Goal: Information Seeking & Learning: Learn about a topic

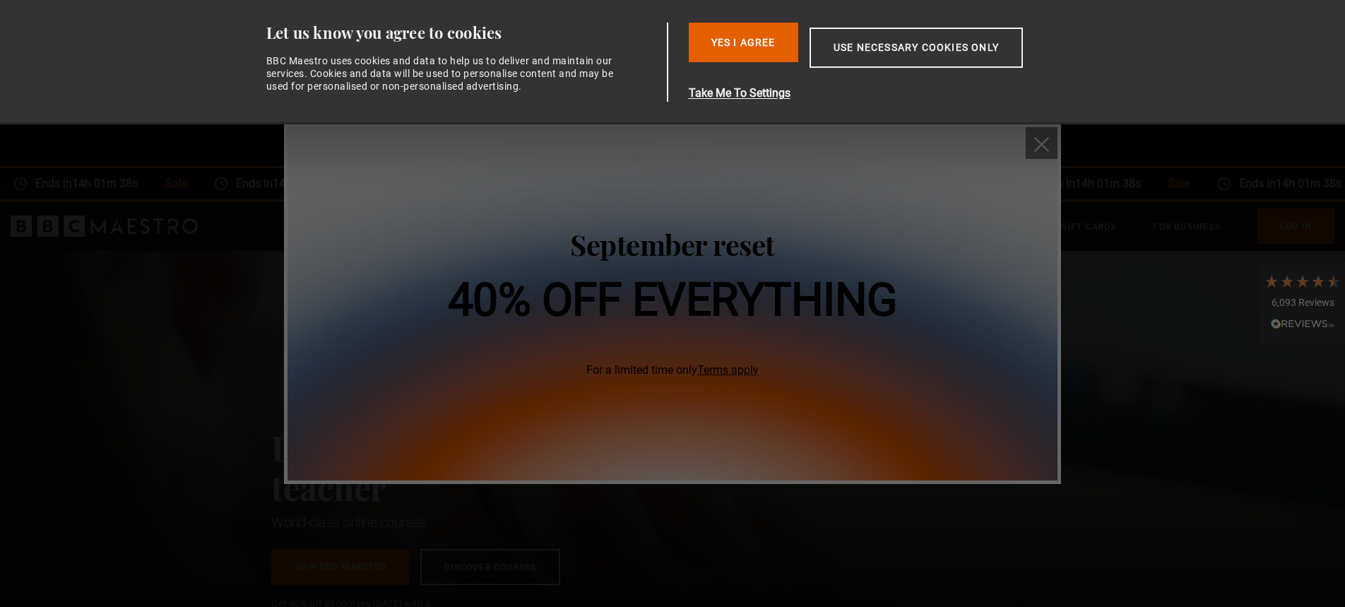
click at [1039, 133] on button "close" at bounding box center [1042, 143] width 32 height 32
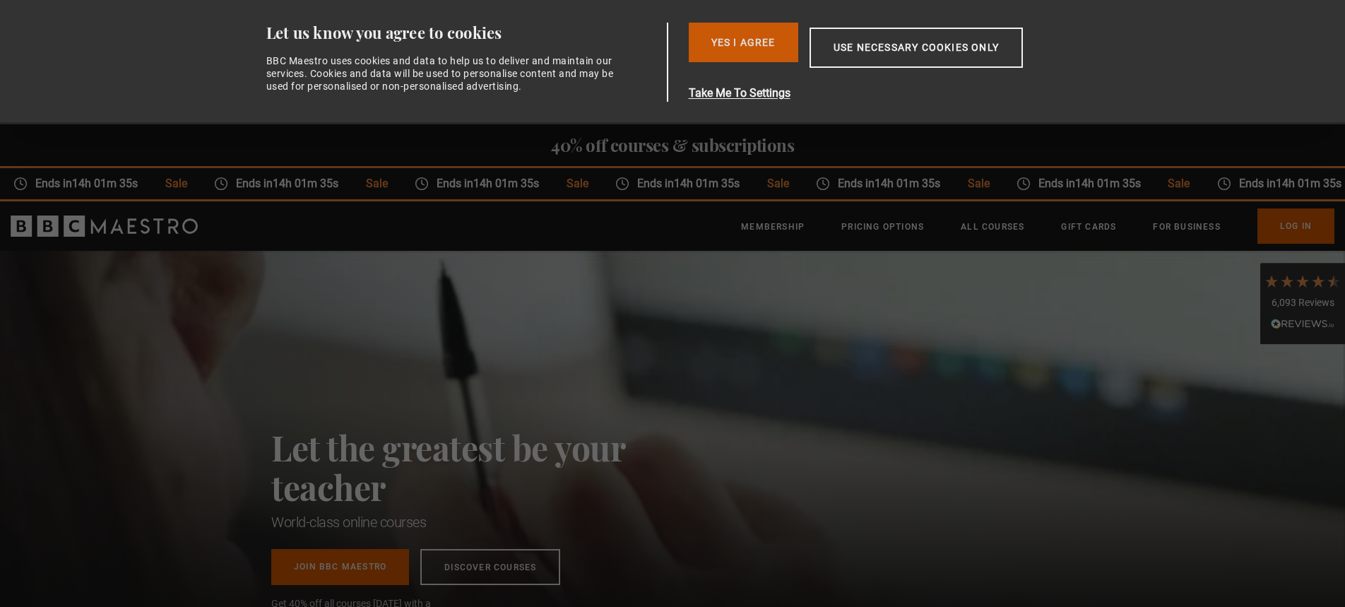
click at [772, 51] on button "Yes I Agree" at bounding box center [744, 43] width 110 height 40
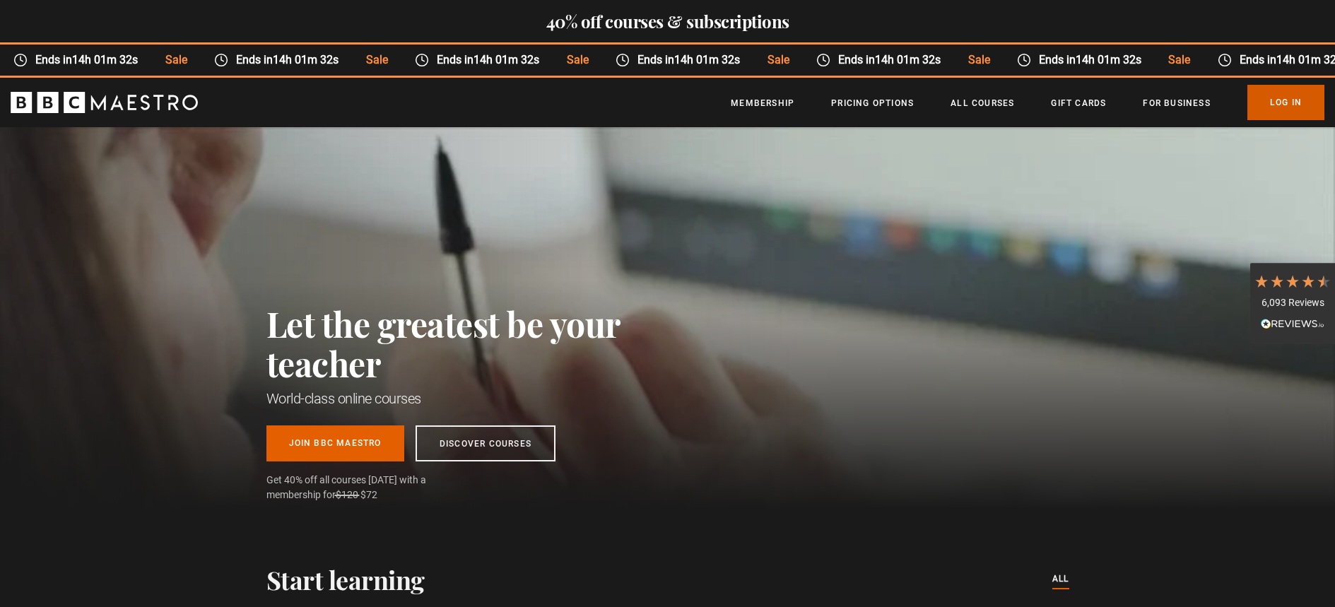
click at [1268, 100] on link "Log In" at bounding box center [1285, 102] width 77 height 35
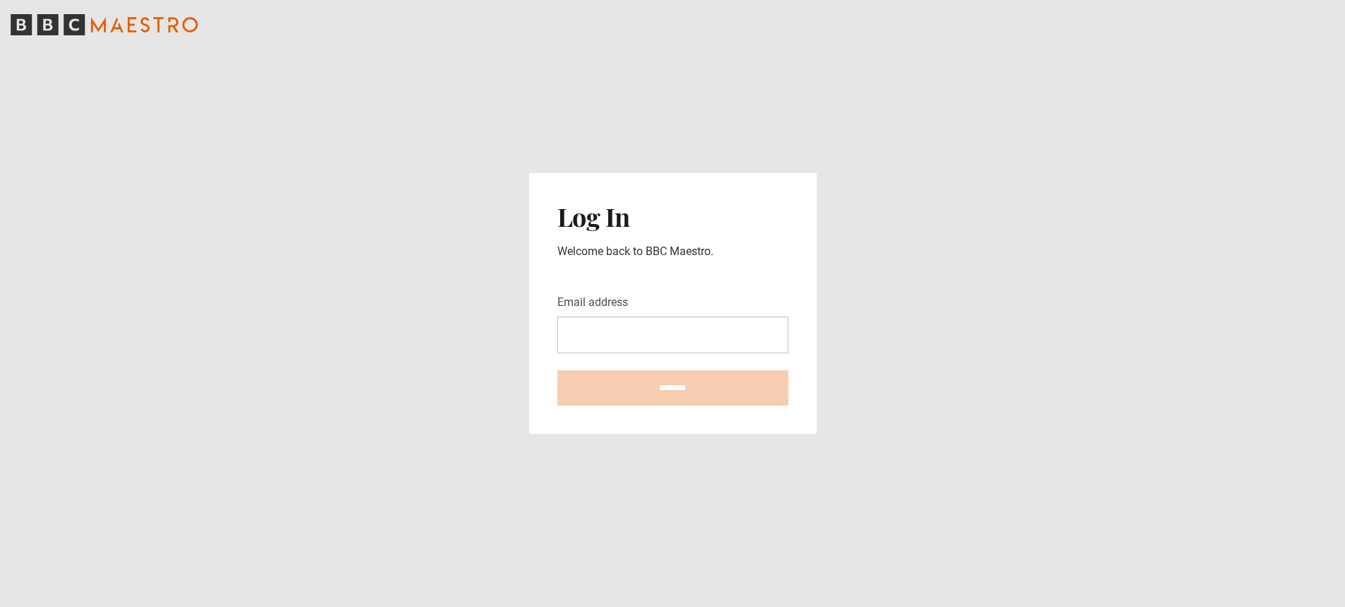
type input "**********"
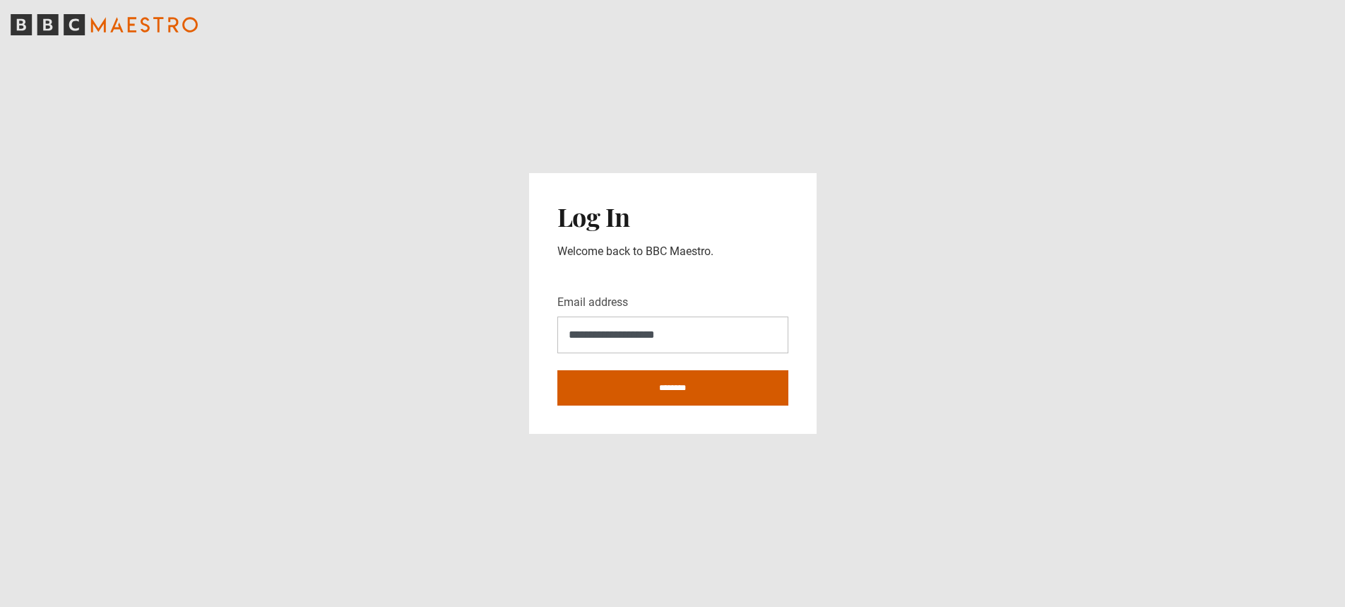
click at [684, 391] on input "********" at bounding box center [672, 387] width 231 height 35
type input "**********"
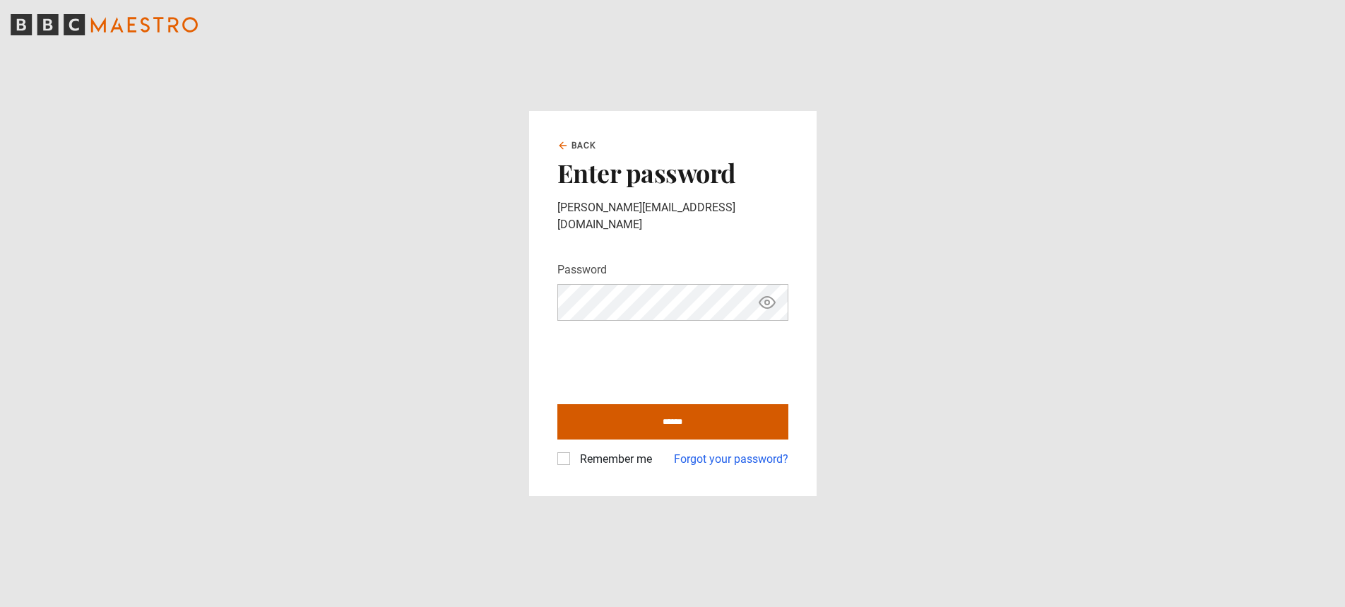
drag, startPoint x: 709, startPoint y: 417, endPoint x: 686, endPoint y: 413, distance: 23.0
click at [709, 417] on input "******" at bounding box center [672, 421] width 231 height 35
type input "**********"
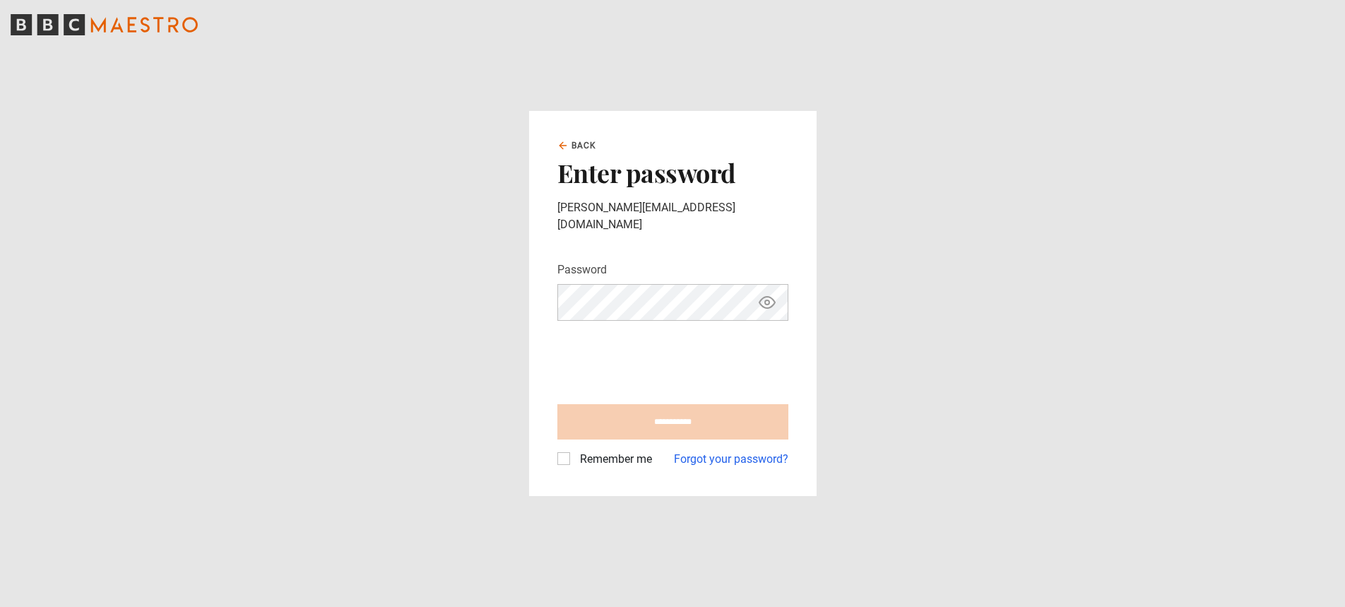
click at [574, 451] on label "Remember me" at bounding box center [613, 459] width 78 height 17
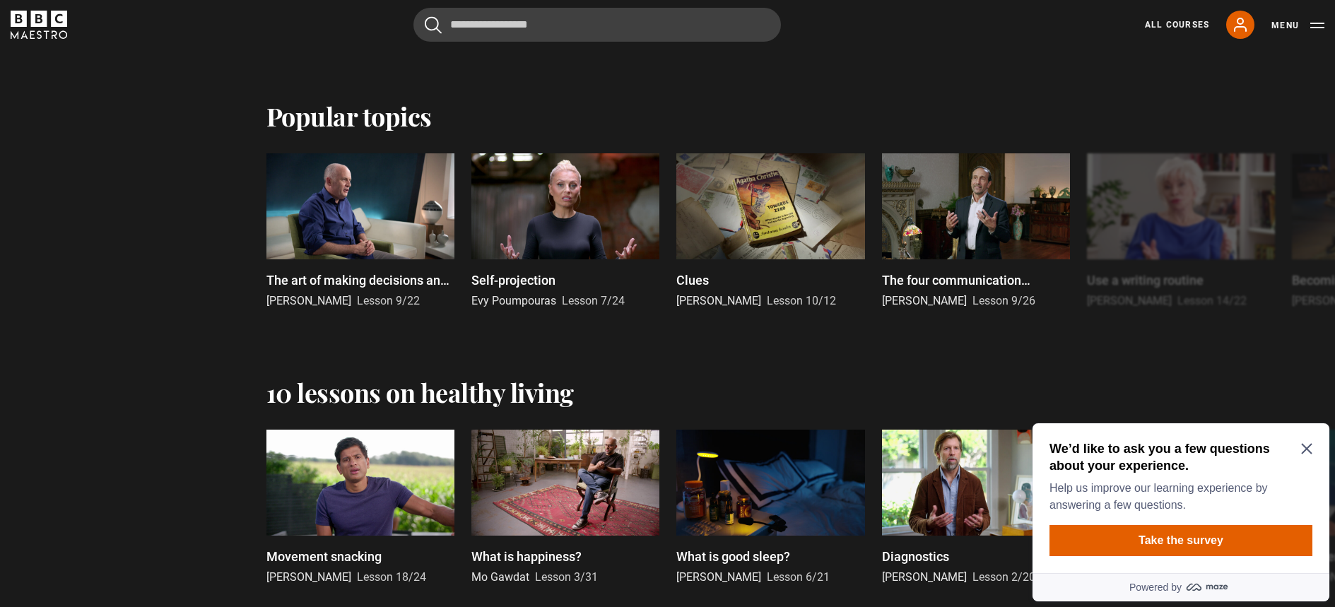
scroll to position [964, 0]
click at [1304, 445] on icon "Close Maze Prompt" at bounding box center [1306, 448] width 11 height 11
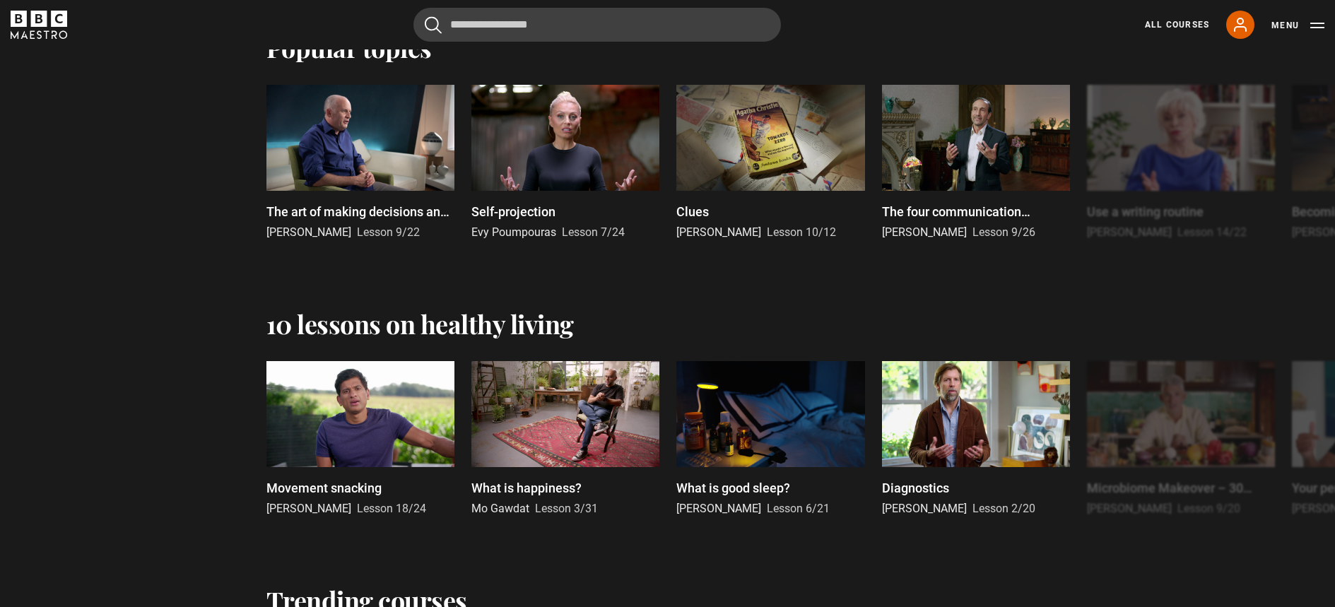
scroll to position [1032, 0]
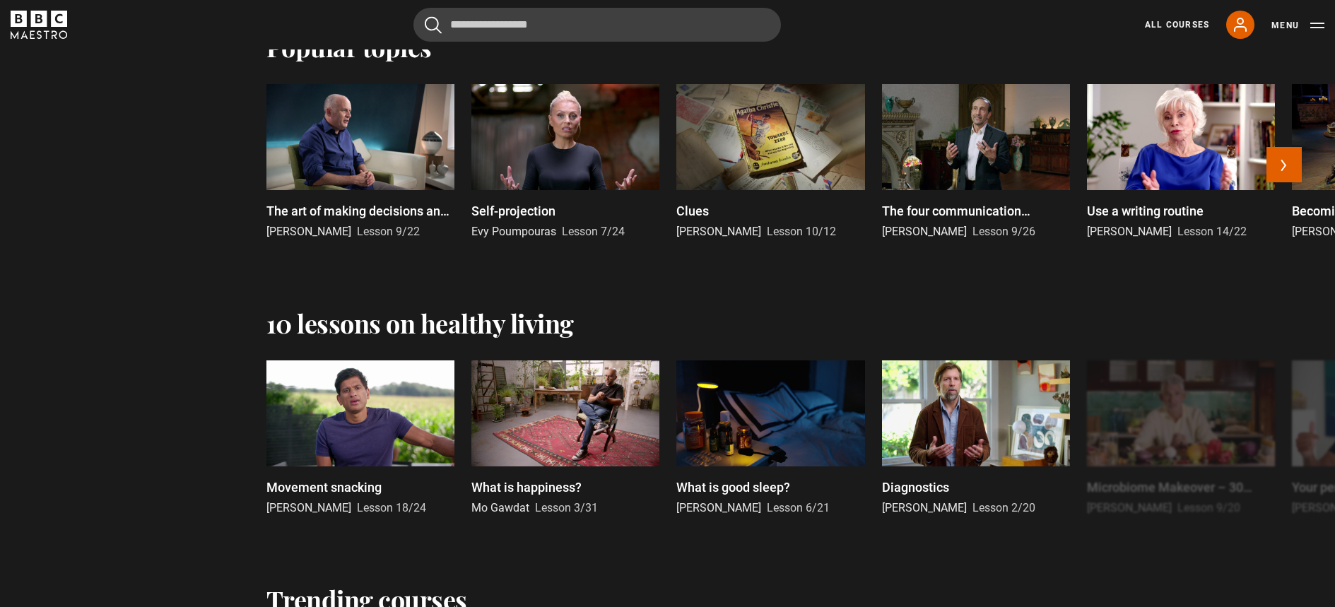
click at [1126, 161] on div at bounding box center [1181, 137] width 188 height 106
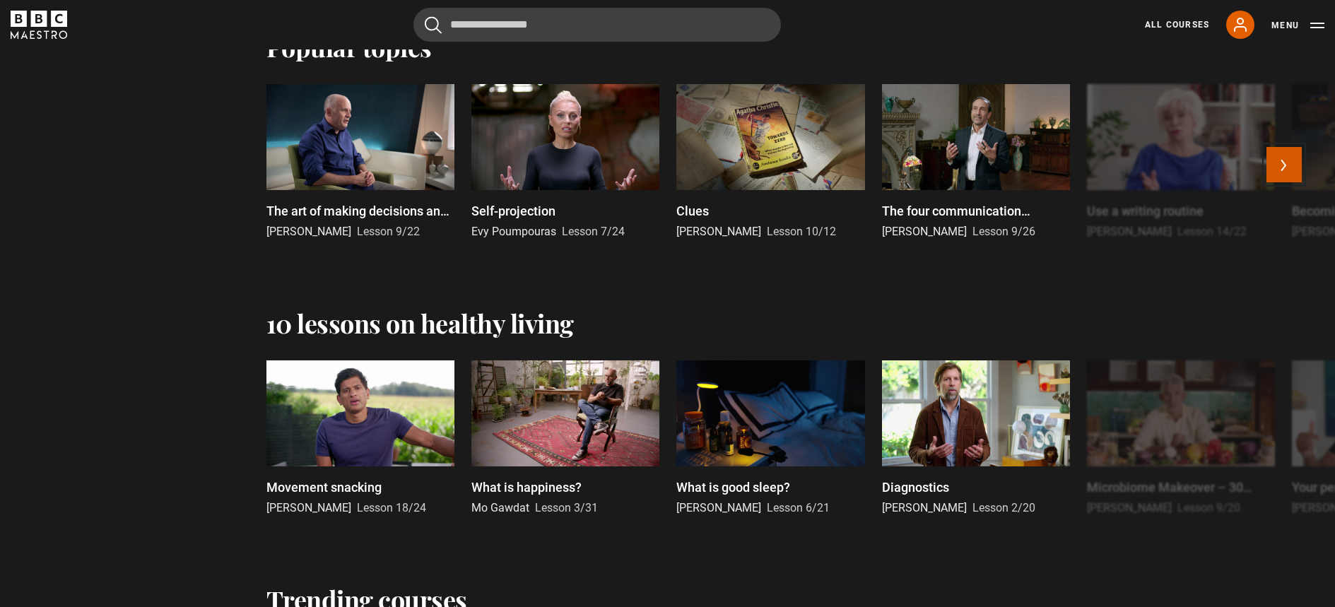
click at [1292, 159] on button "Next" at bounding box center [1283, 164] width 35 height 35
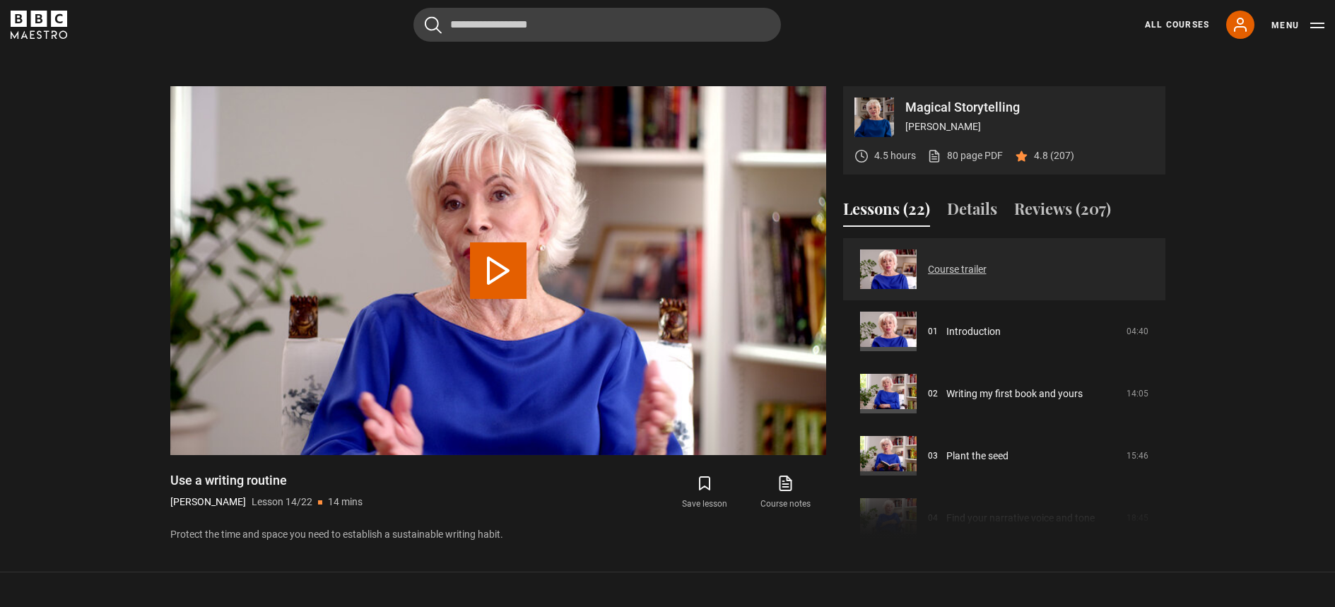
click at [976, 269] on link "Course trailer" at bounding box center [957, 269] width 59 height 15
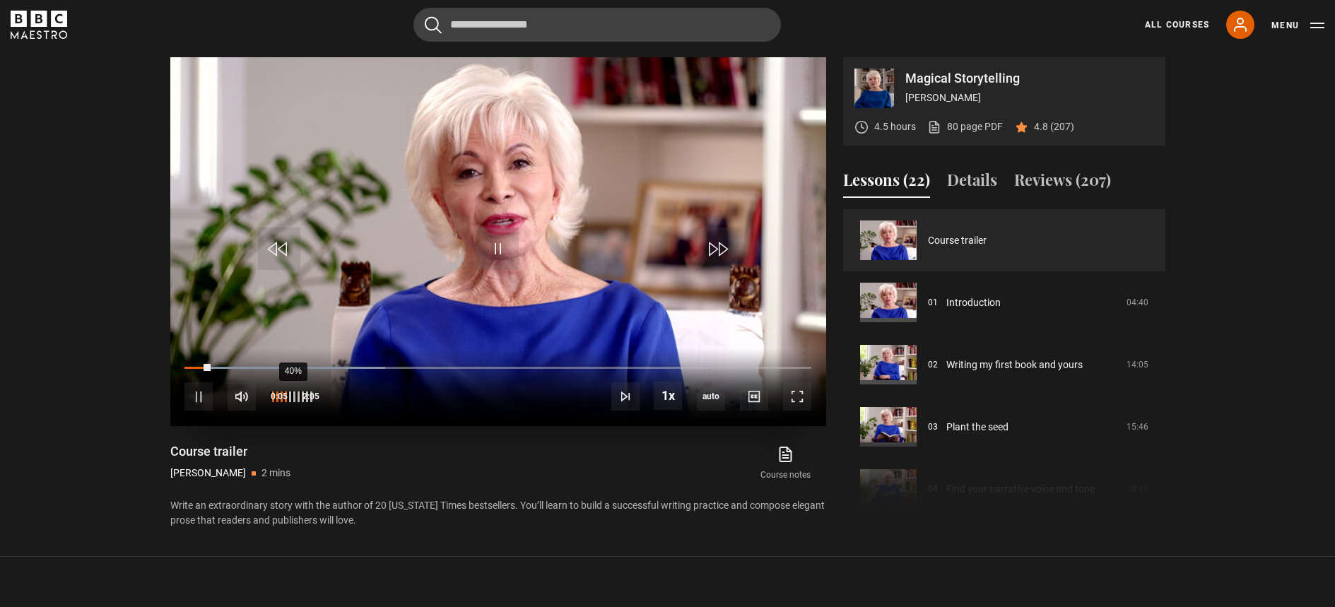
click at [293, 399] on div "40%" at bounding box center [293, 396] width 1 height 11
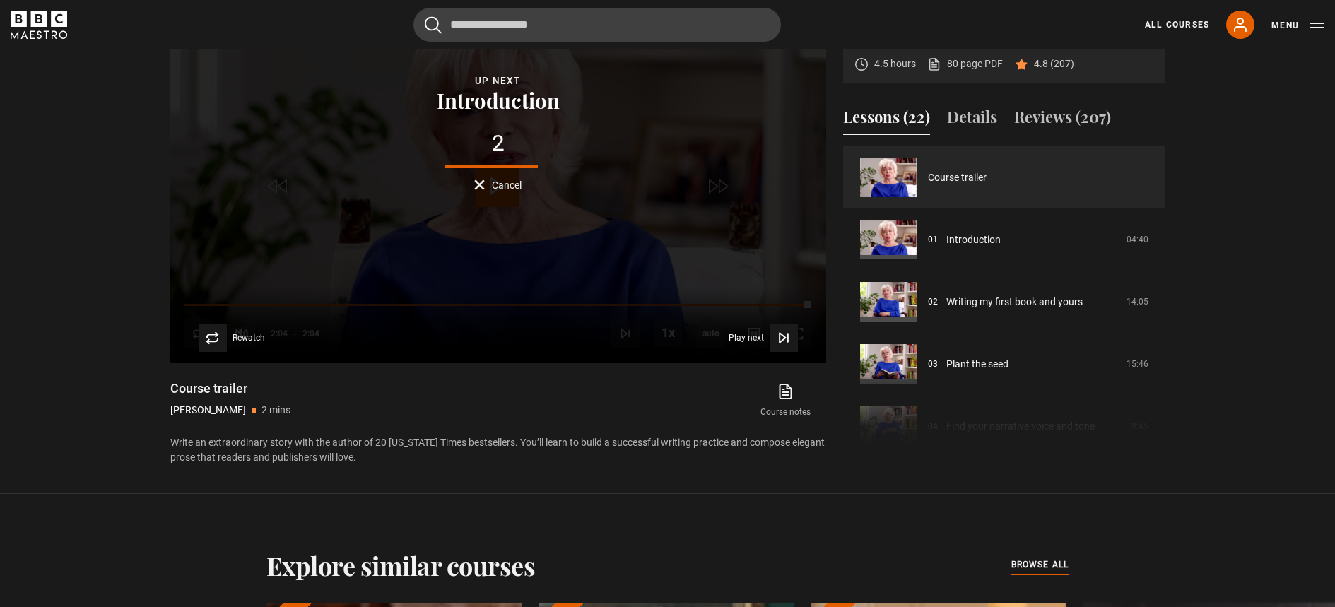
scroll to position [556, 0]
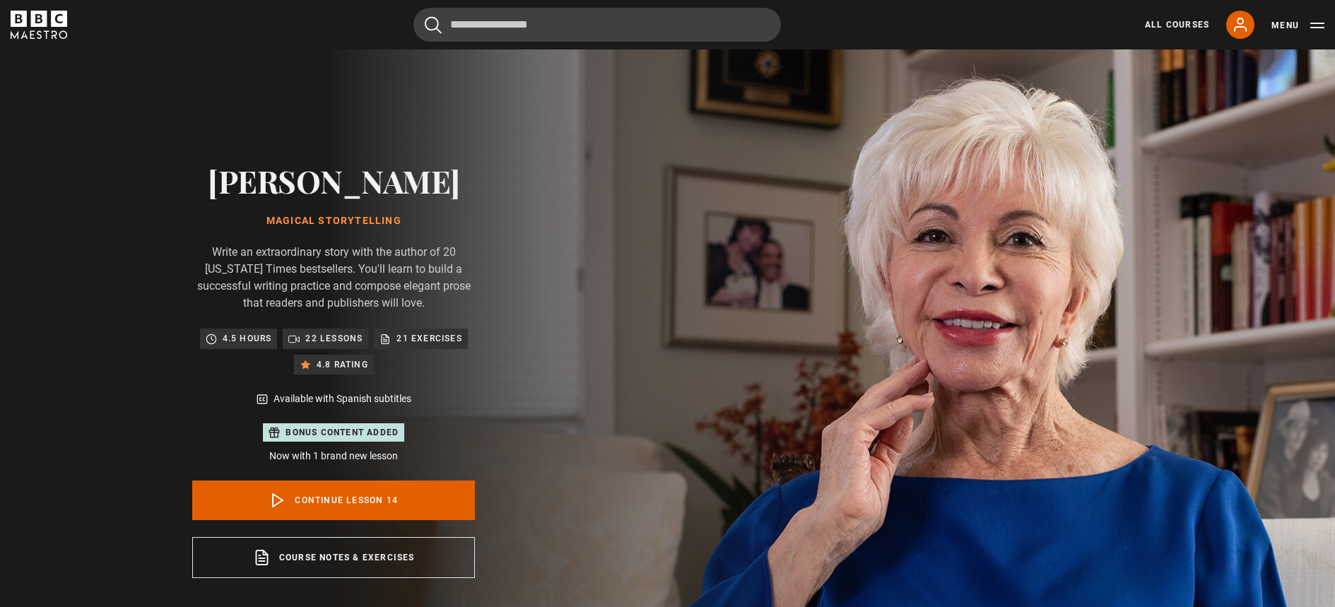
scroll to position [808, 0]
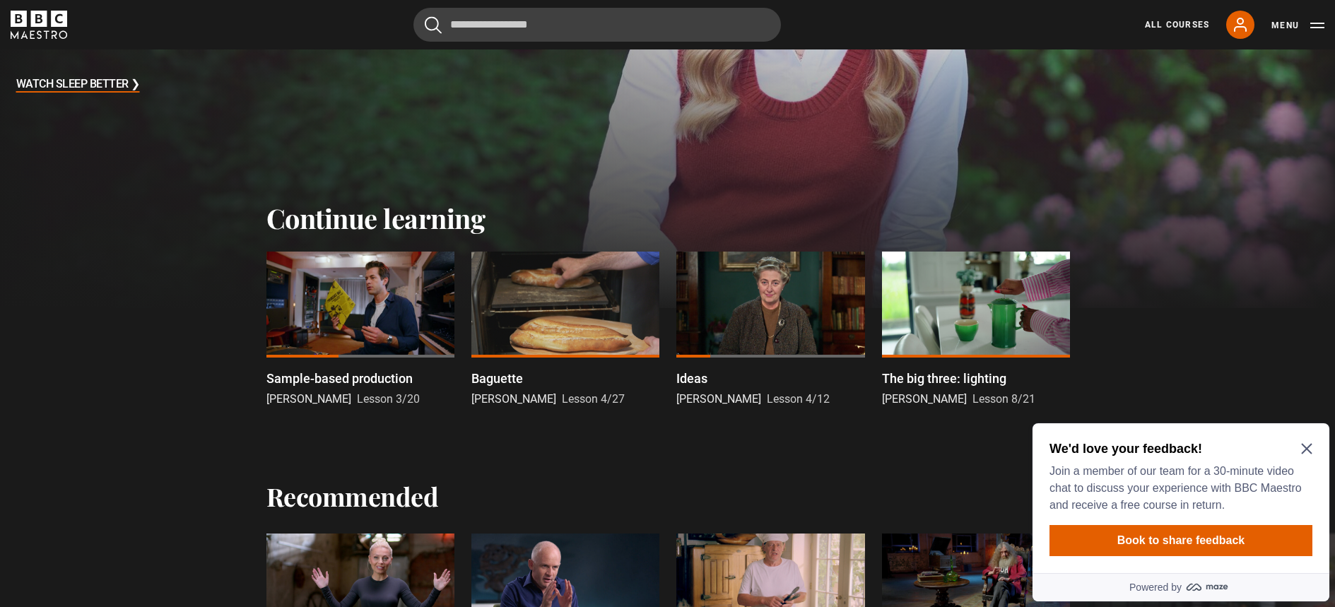
scroll to position [307, 0]
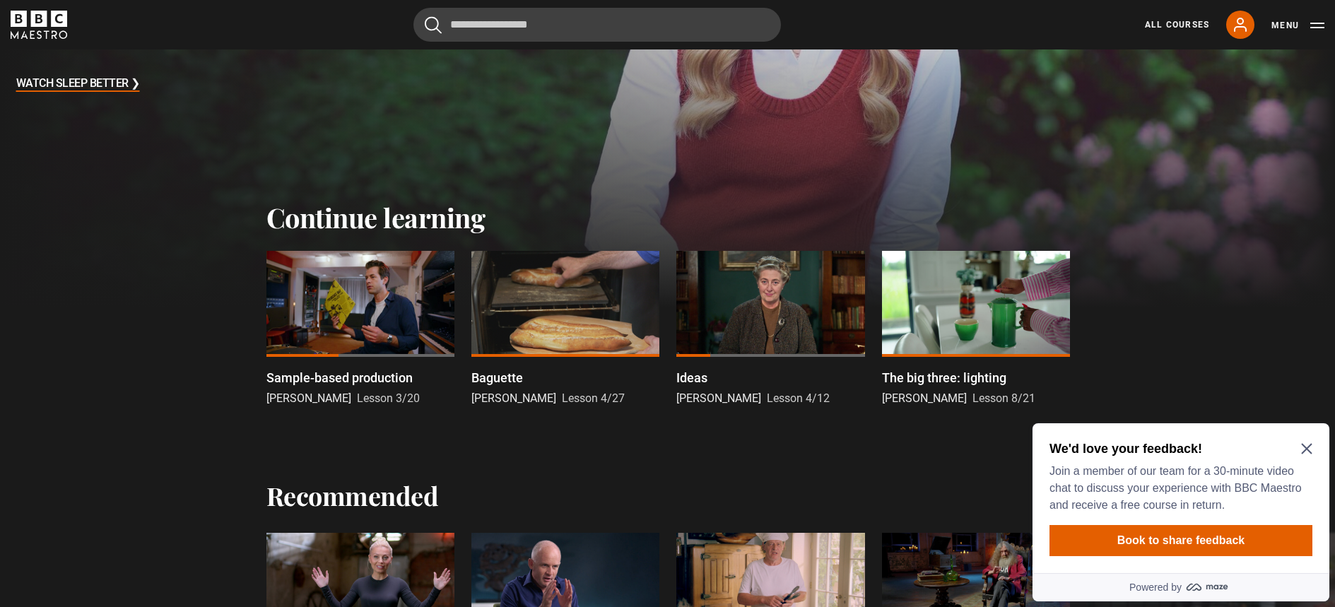
click at [1313, 448] on div "We'd love your feedback! Join a member of our team for a 30-minute video chat t…" at bounding box center [1180, 498] width 297 height 150
click at [1305, 450] on icon "Close Maze Prompt" at bounding box center [1306, 449] width 11 height 11
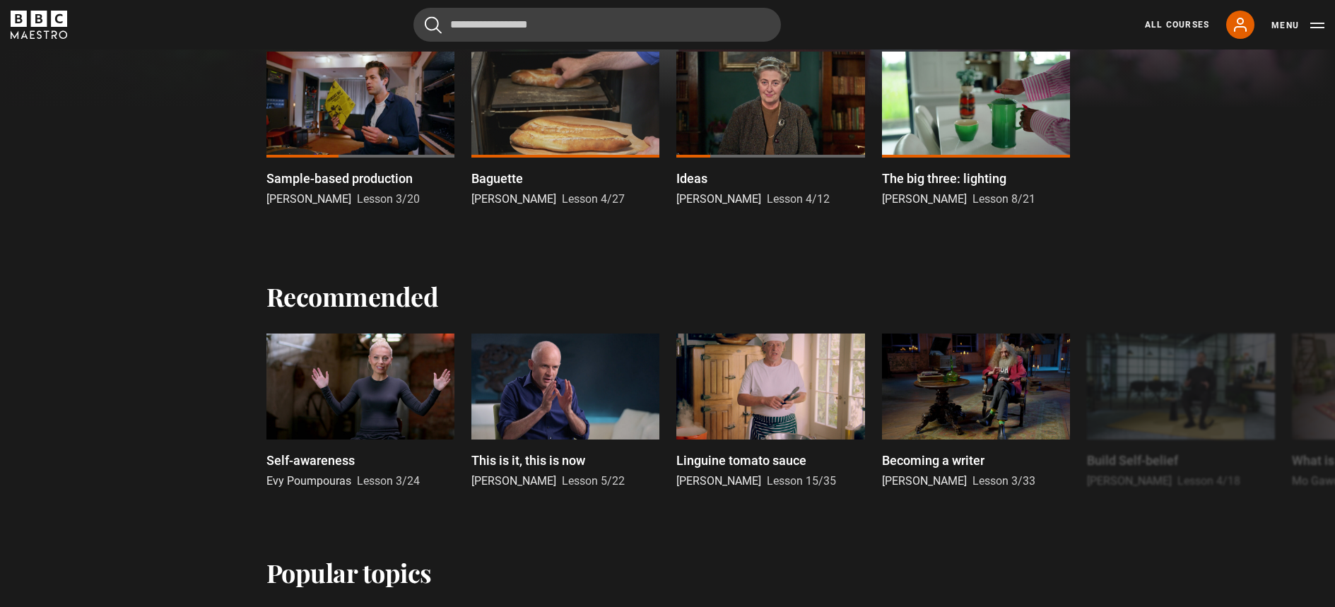
scroll to position [533, 0]
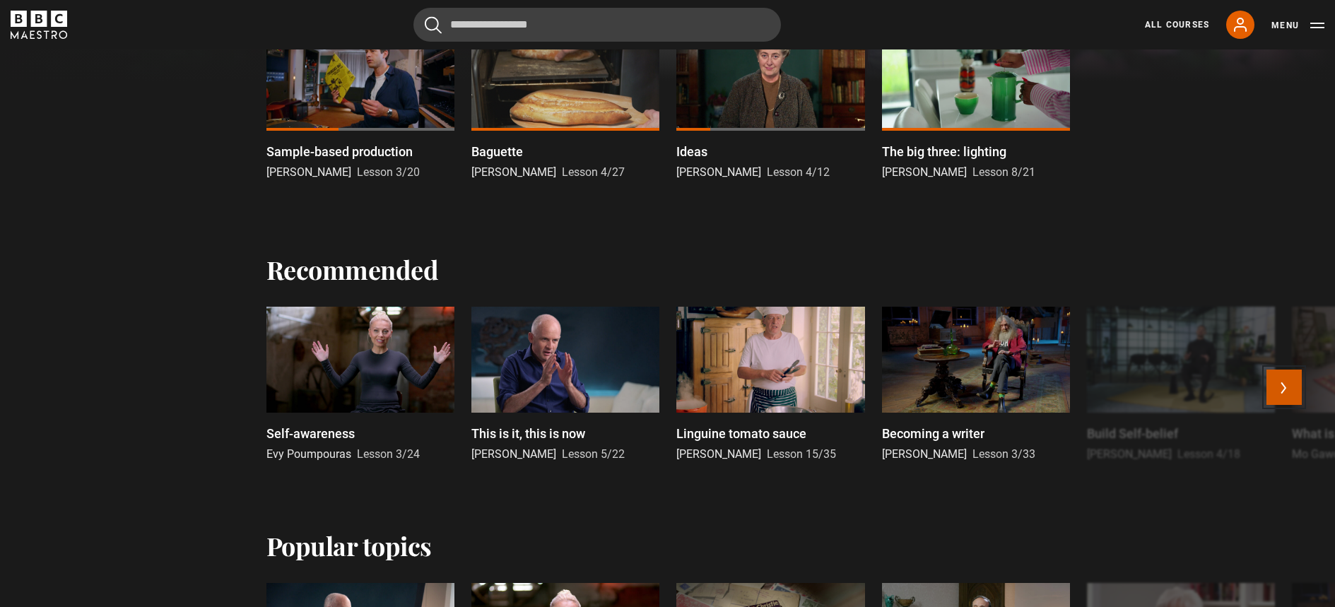
click at [1290, 388] on button "Next" at bounding box center [1283, 387] width 35 height 35
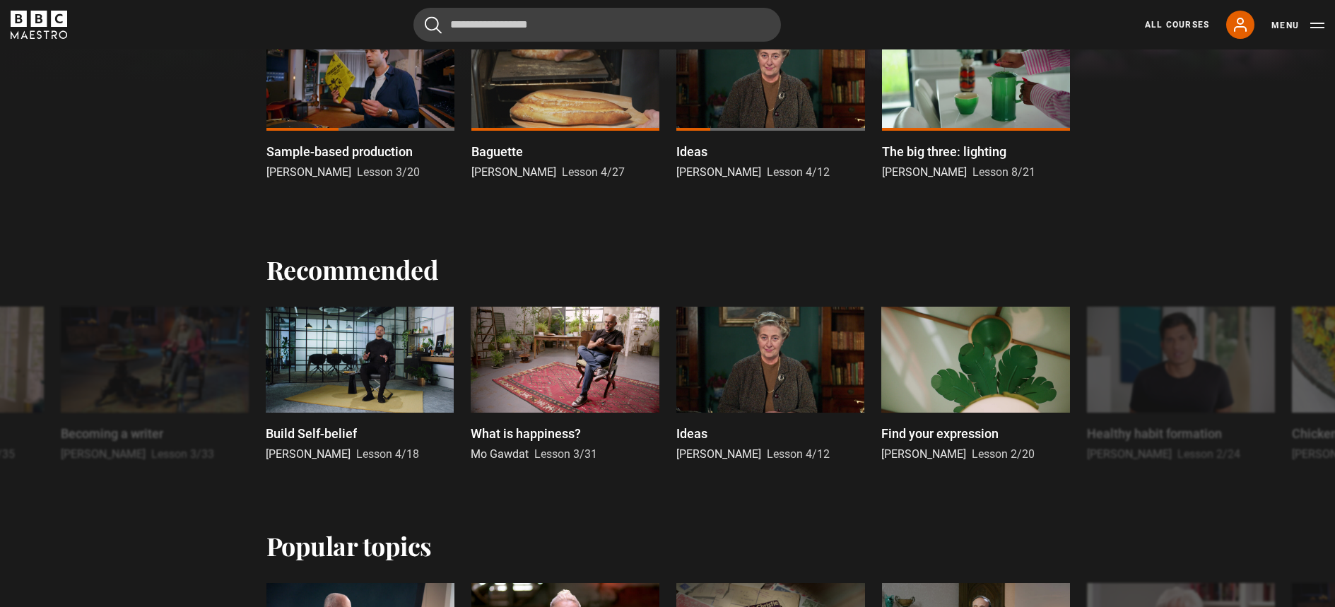
click at [1291, 389] on button "Next" at bounding box center [1283, 387] width 35 height 35
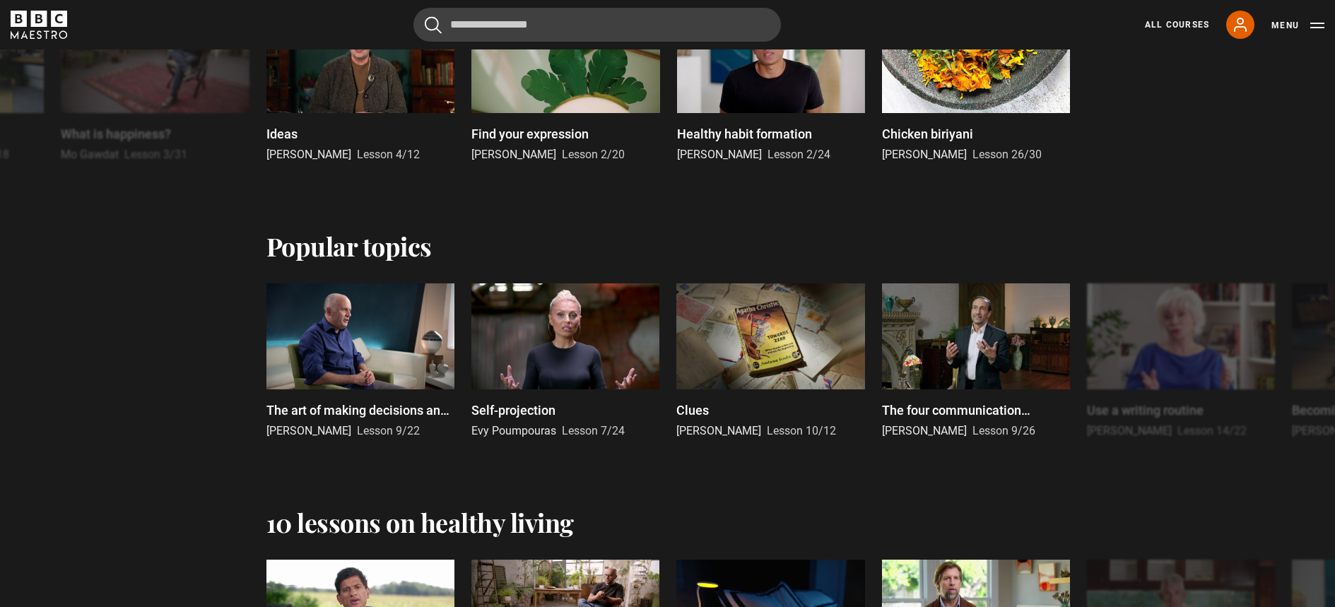
scroll to position [834, 0]
click at [1287, 358] on button "Next" at bounding box center [1283, 363] width 35 height 35
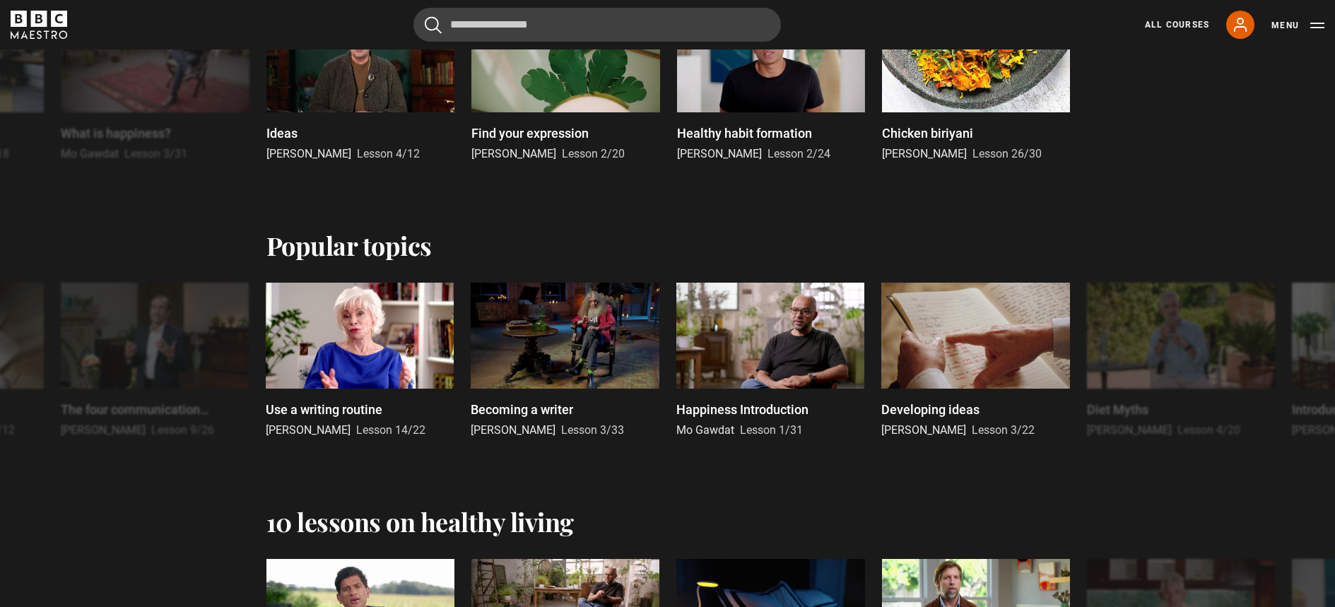
click at [1287, 359] on button "Next" at bounding box center [1283, 363] width 35 height 35
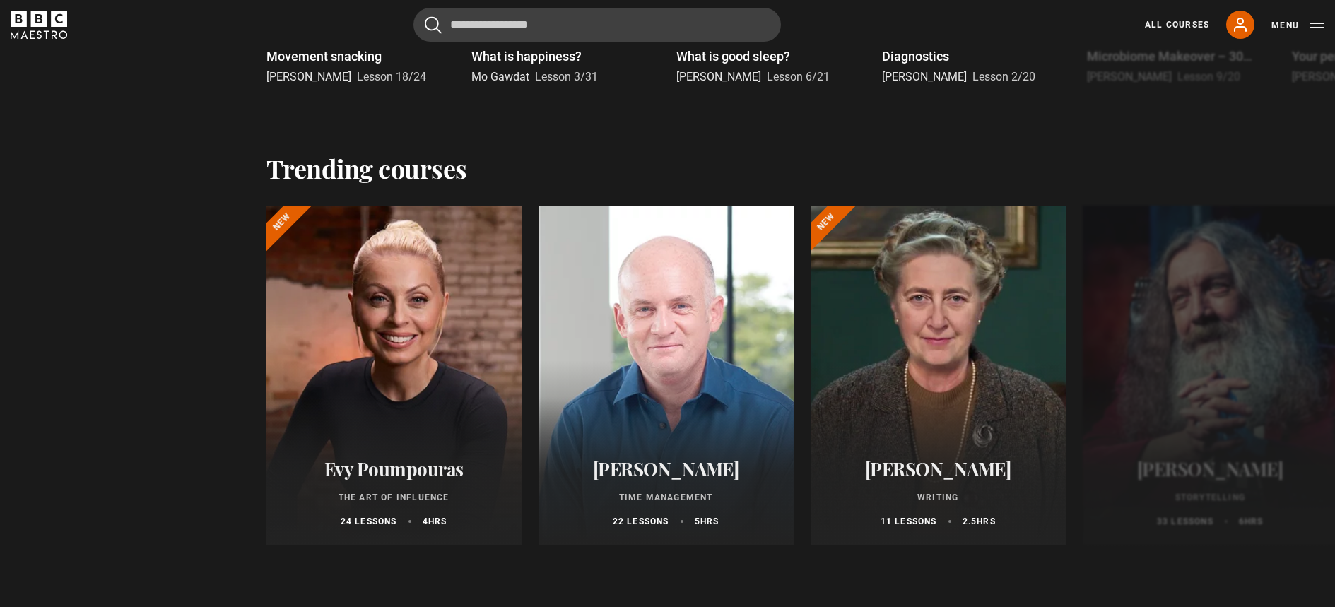
scroll to position [1465, 0]
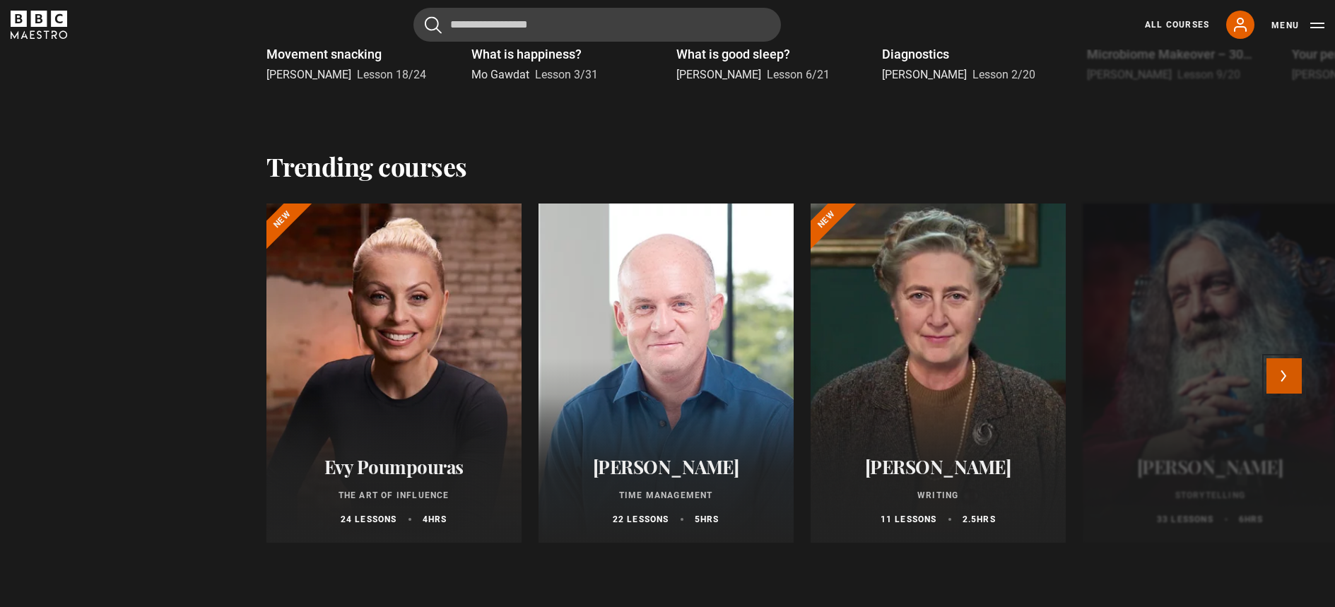
click at [1297, 370] on button "Next" at bounding box center [1283, 375] width 35 height 35
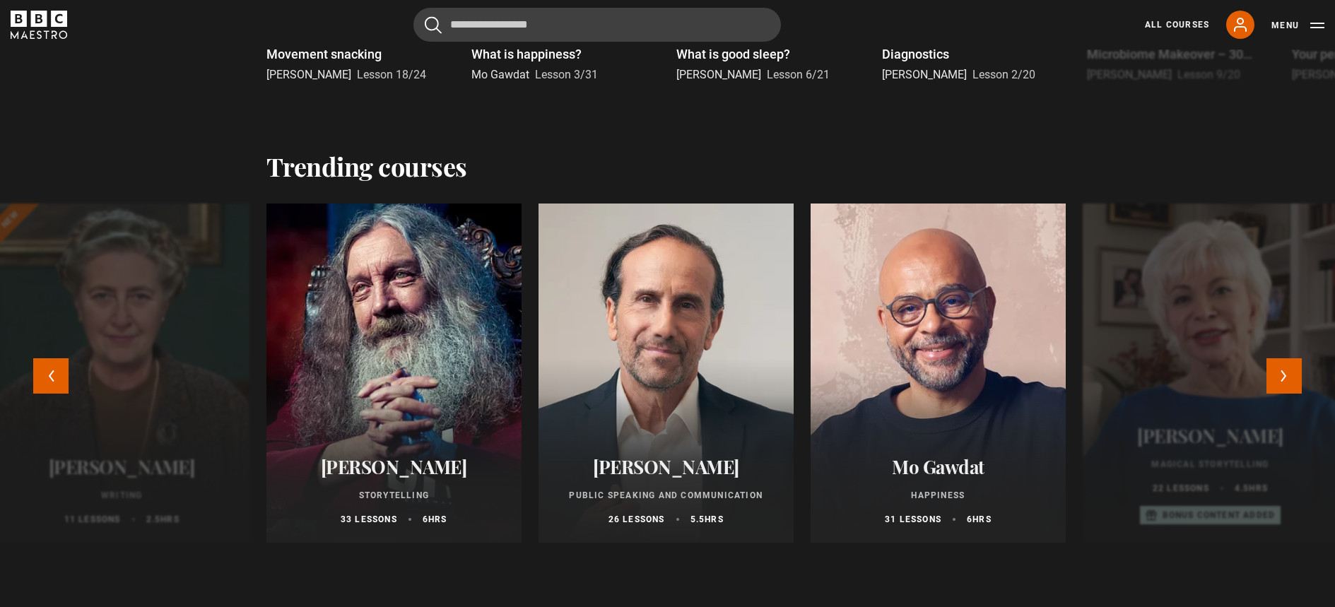
click at [475, 355] on div at bounding box center [394, 373] width 281 height 373
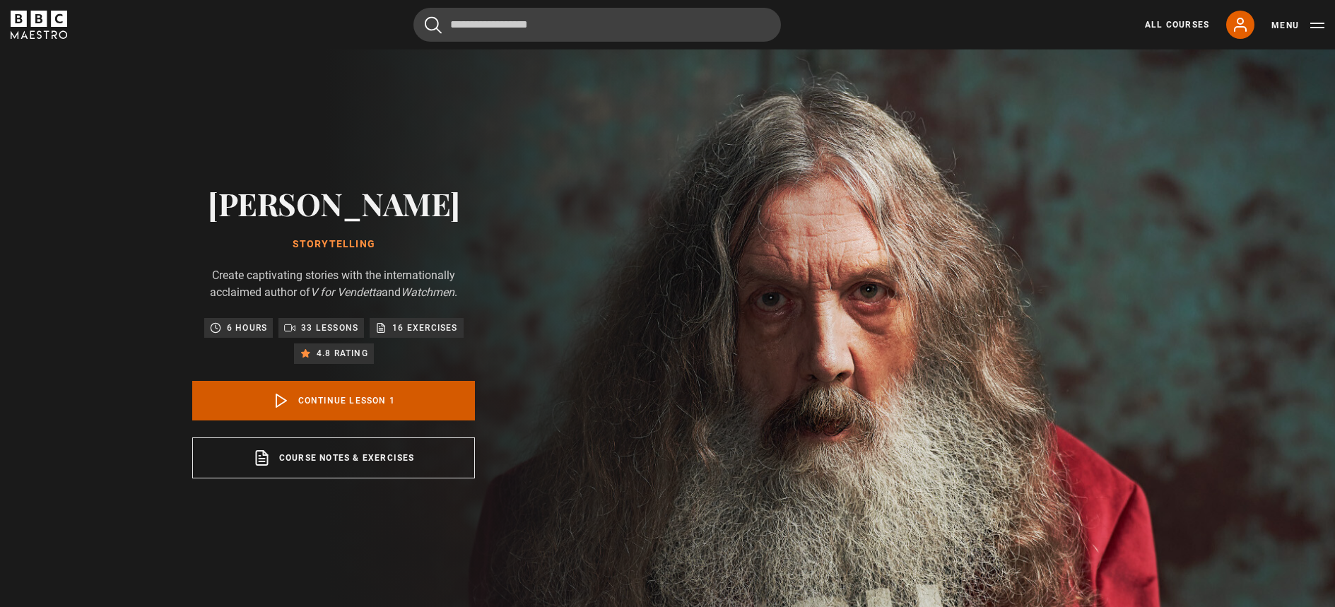
click at [374, 401] on link "Continue lesson 1" at bounding box center [333, 401] width 283 height 40
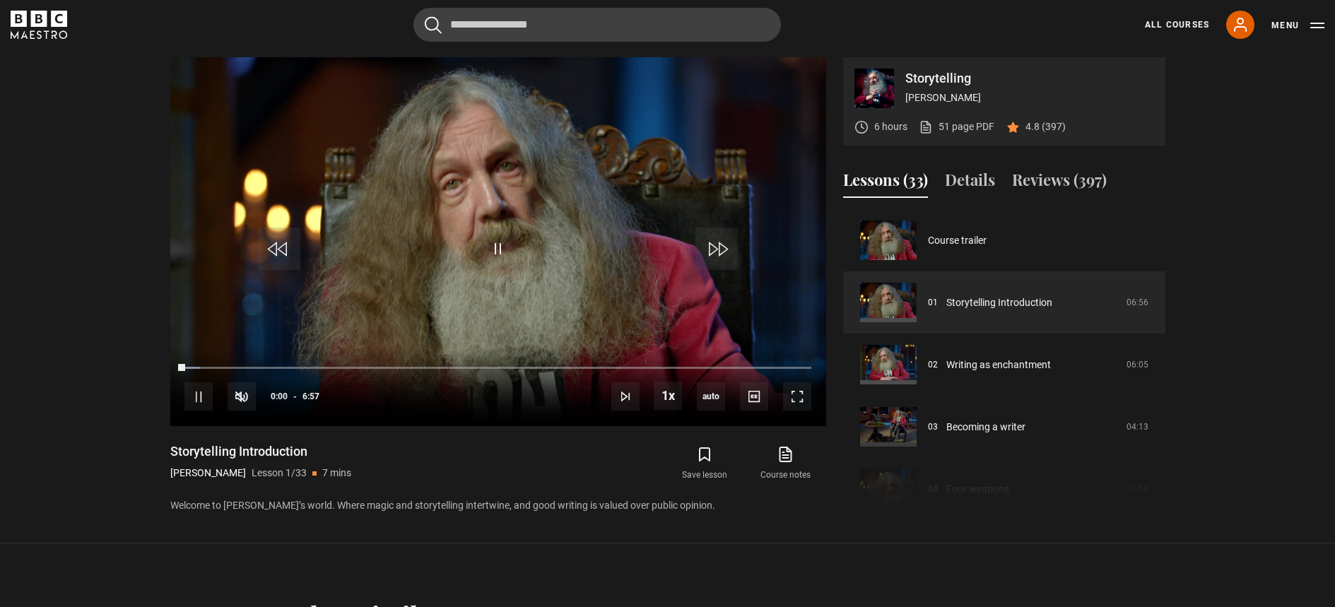
scroll to position [614, 0]
click at [238, 399] on span "Video Player" at bounding box center [242, 396] width 28 height 28
click at [296, 395] on div "46%" at bounding box center [296, 396] width 1 height 11
click at [305, 398] on div "61%" at bounding box center [305, 396] width 1 height 11
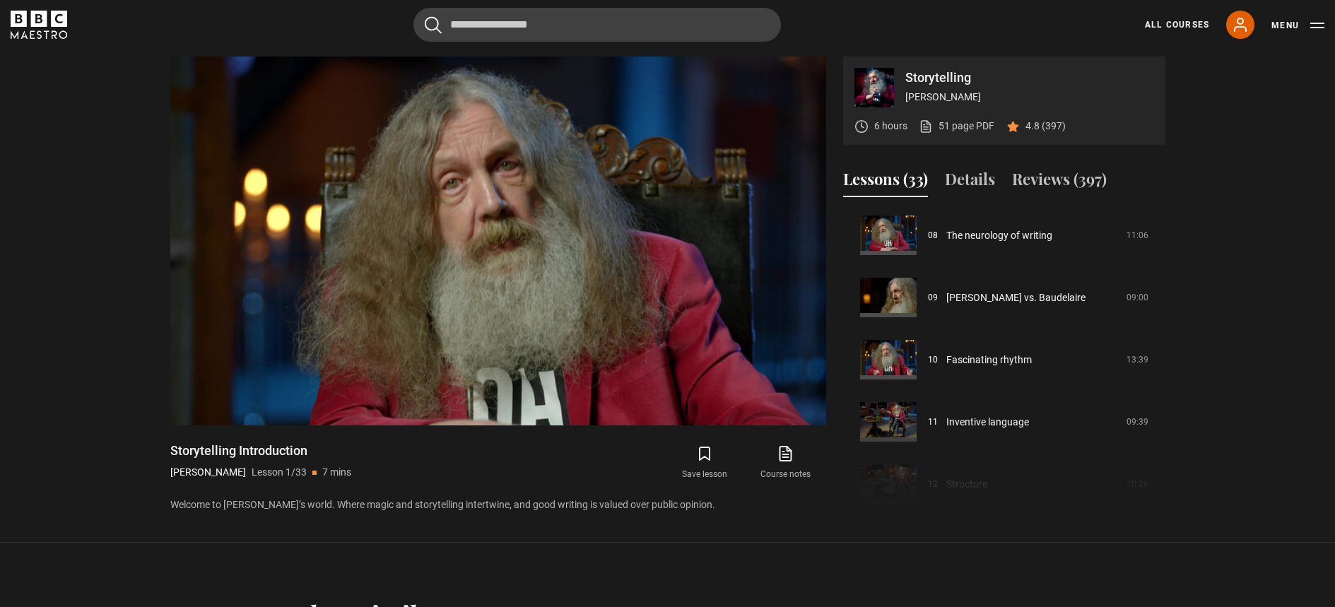
scroll to position [511, 0]
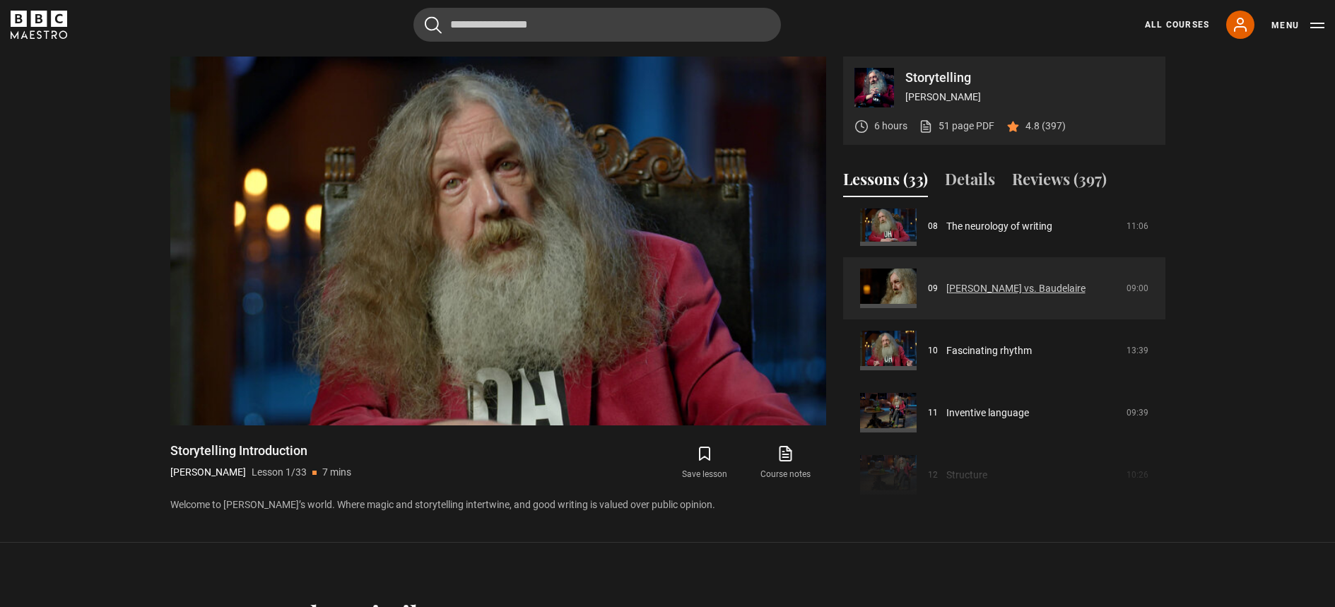
click at [967, 287] on link "[PERSON_NAME] vs. Baudelaire" at bounding box center [1015, 288] width 139 height 15
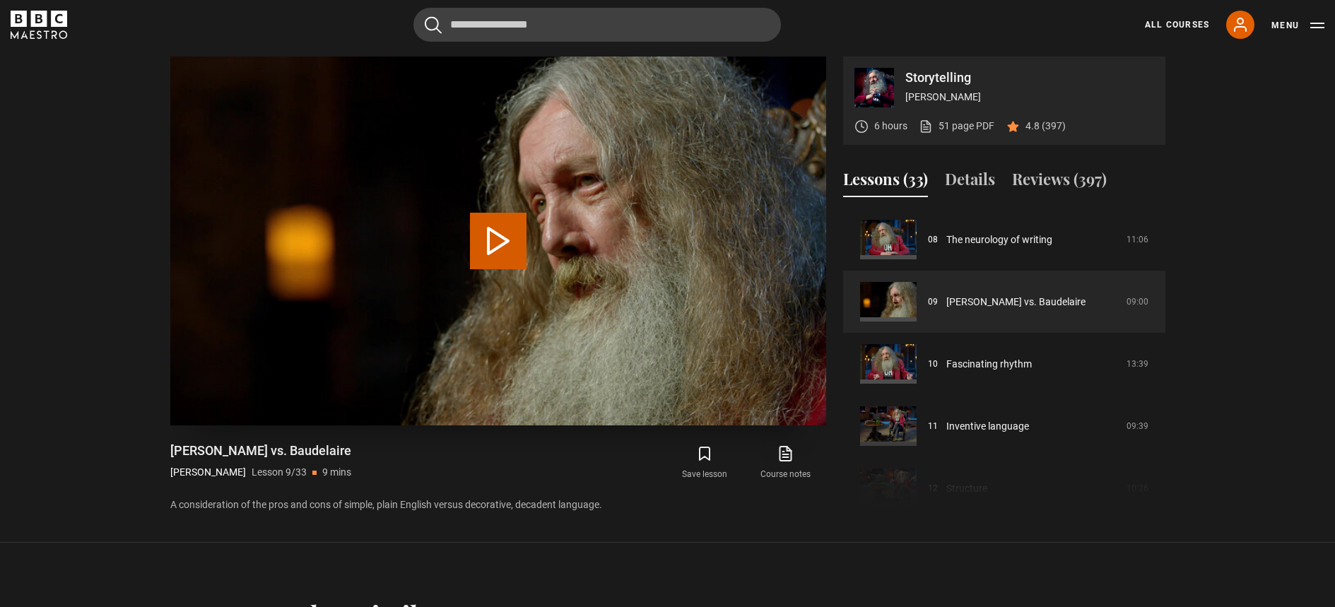
click at [496, 243] on button "Play Lesson [PERSON_NAME] vs. Baudelaire" at bounding box center [498, 241] width 57 height 57
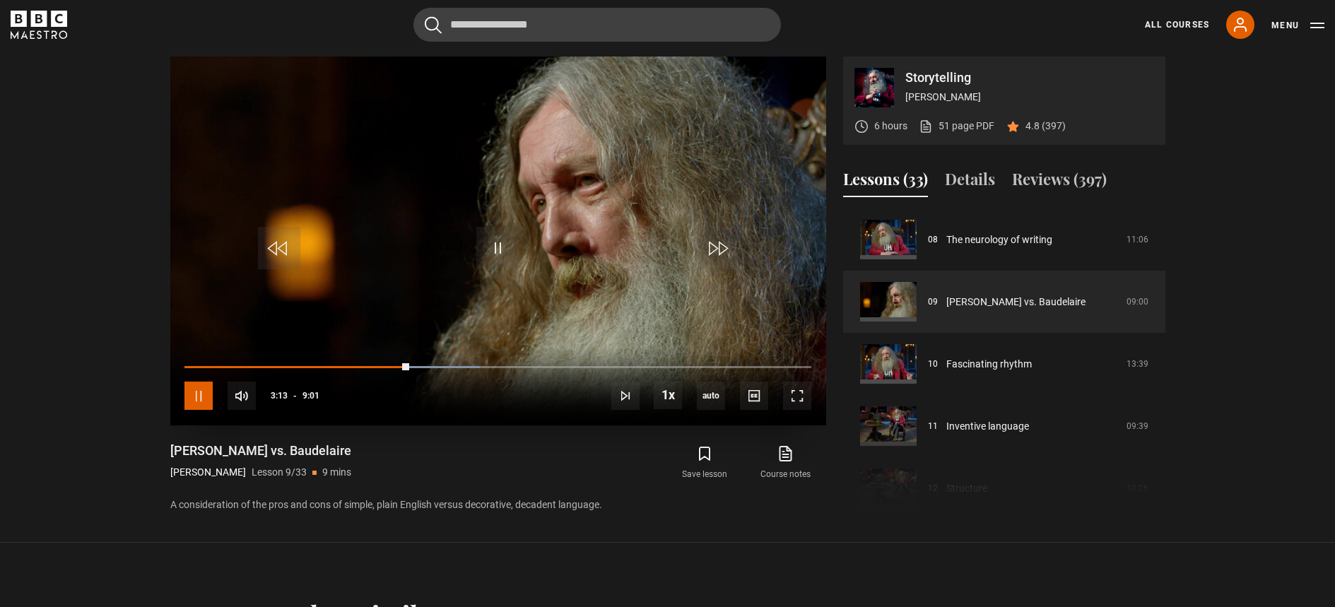
click at [193, 402] on span "Video Player" at bounding box center [198, 396] width 28 height 28
click at [952, 124] on link "51 page PDF (opens in new tab)" at bounding box center [957, 126] width 76 height 15
